Goal: Check status: Check status

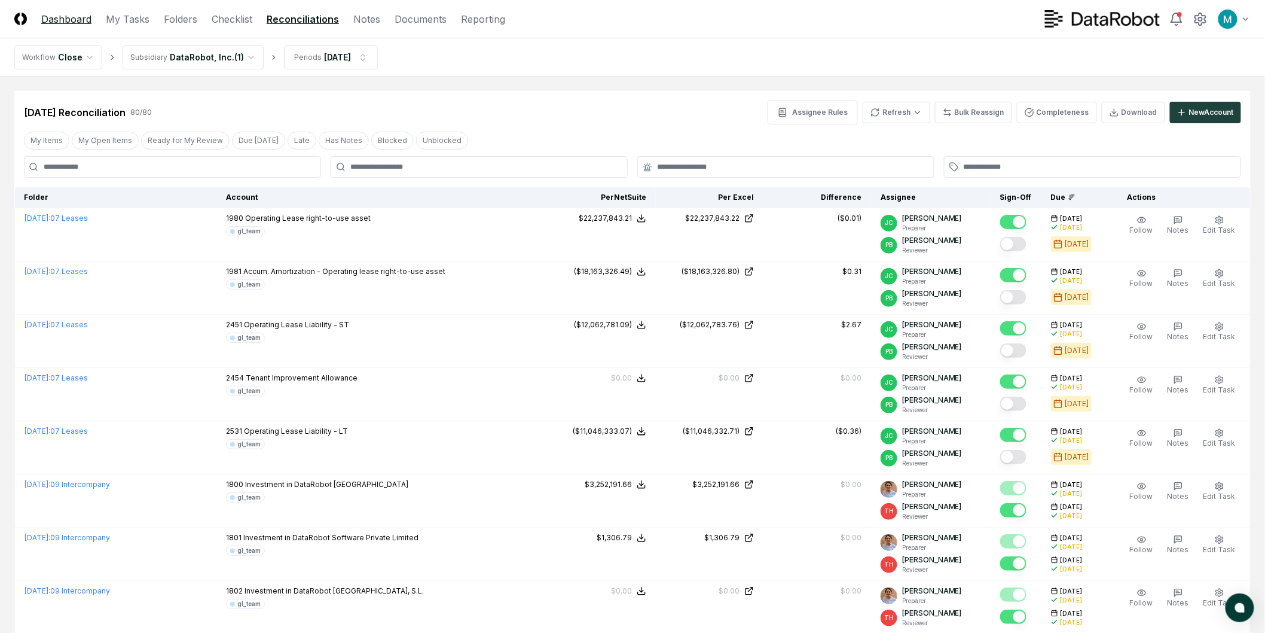
click at [58, 21] on link "Dashboard" at bounding box center [66, 19] width 50 height 14
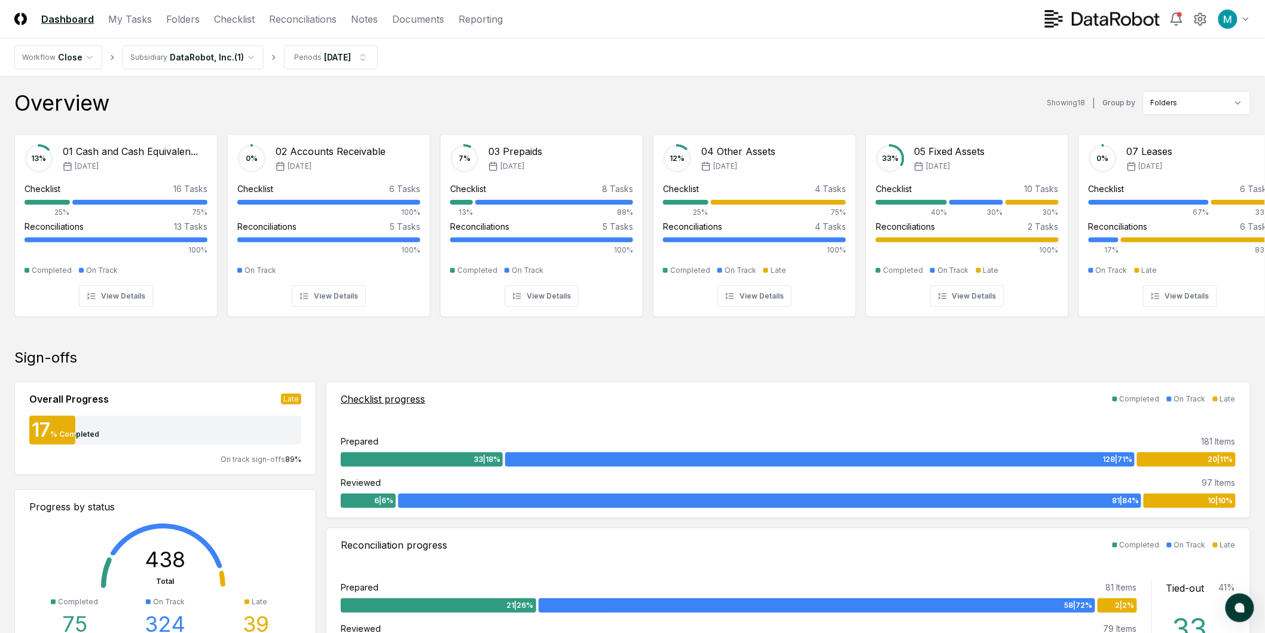
click at [793, 402] on div "Checklist progress Completed On Track Late" at bounding box center [788, 399] width 895 height 14
